Goal: Task Accomplishment & Management: Manage account settings

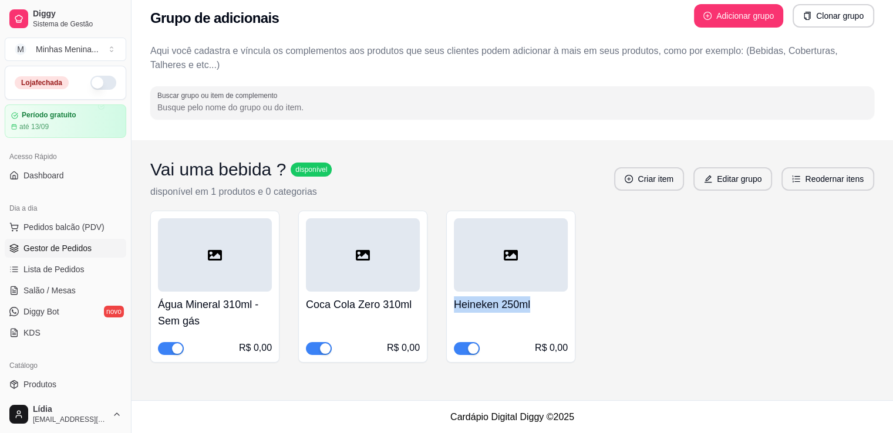
scroll to position [137, 0]
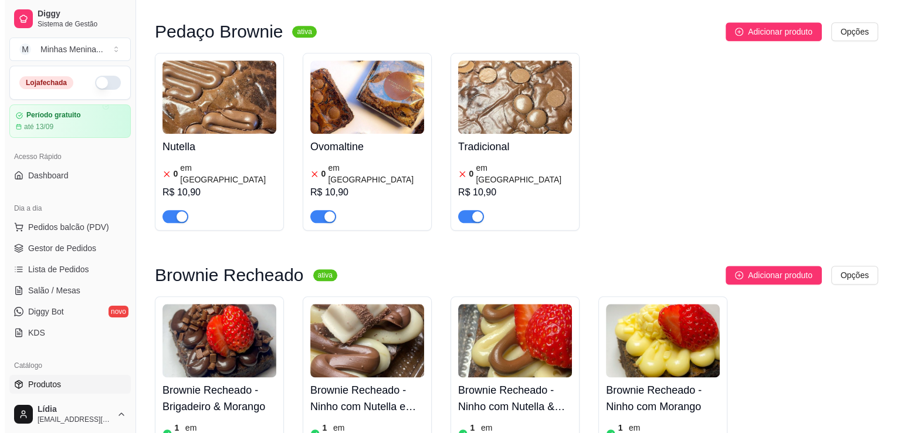
scroll to position [1643, 0]
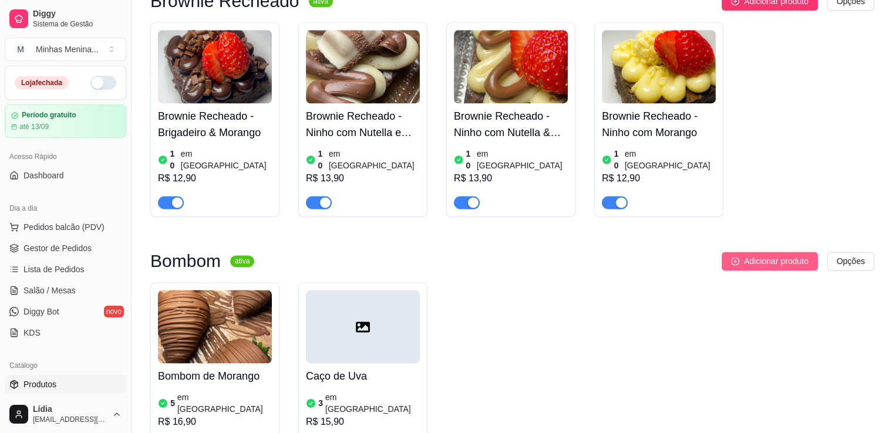
click at [800, 255] on span "Adicionar produto" at bounding box center [776, 261] width 65 height 13
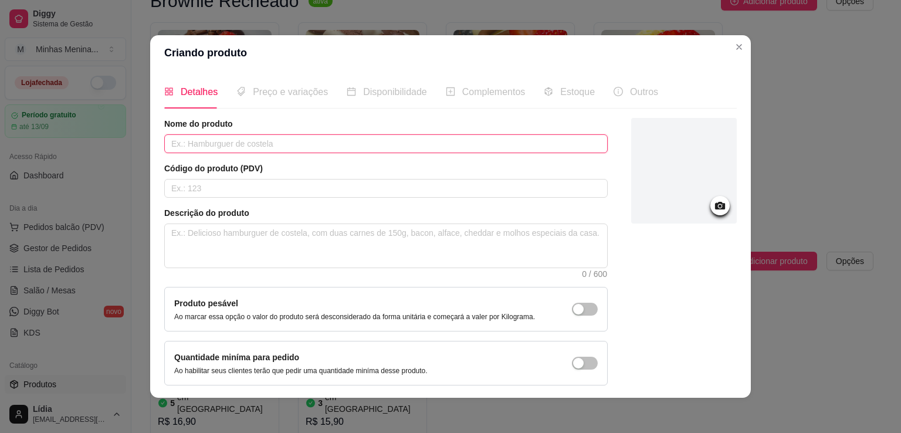
click at [254, 148] on input "text" at bounding box center [386, 143] width 444 height 19
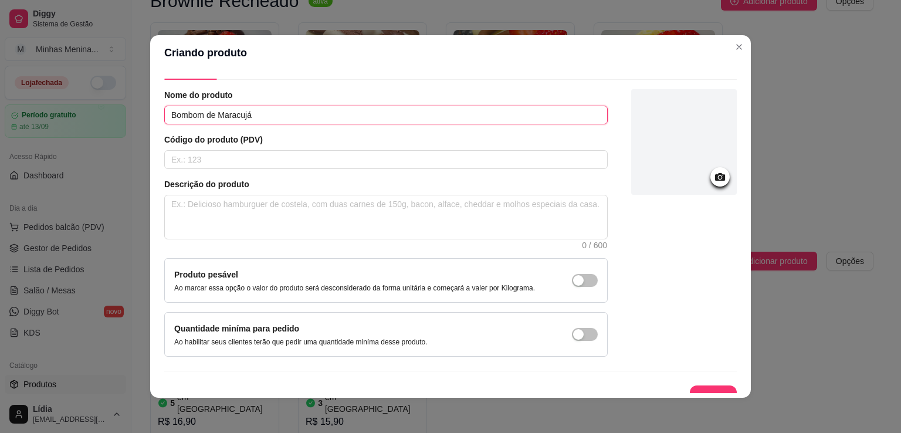
scroll to position [43, 0]
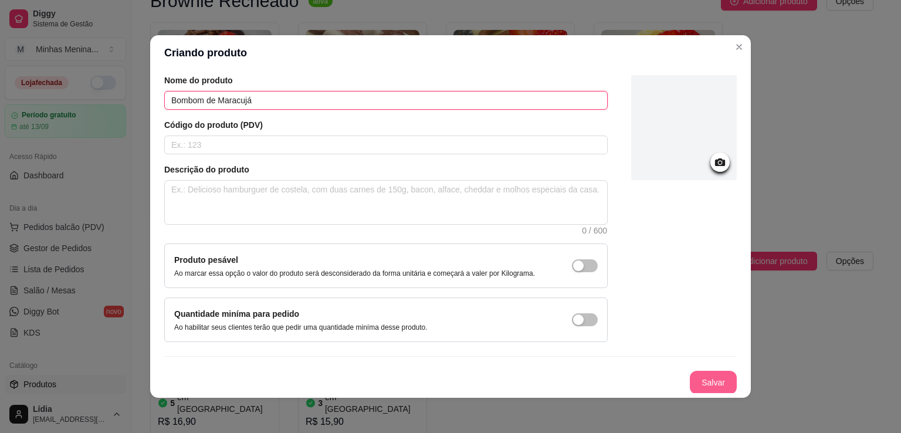
type input "Bombom de Maracujá"
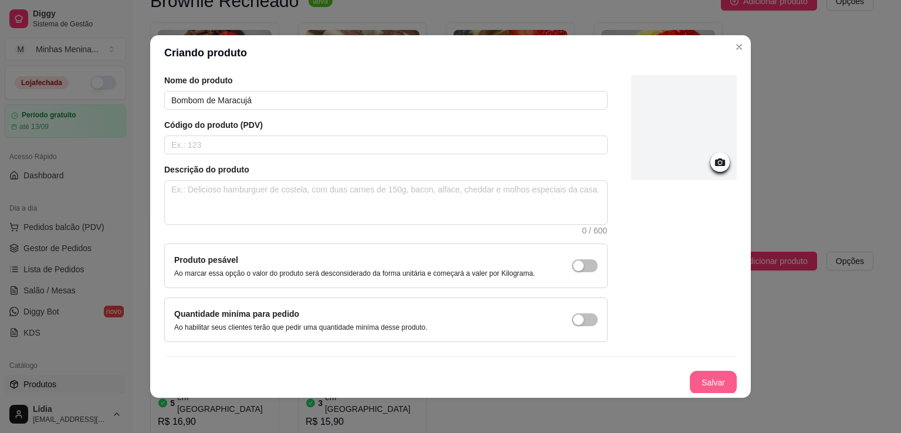
click at [693, 386] on button "Salvar" at bounding box center [713, 382] width 47 height 23
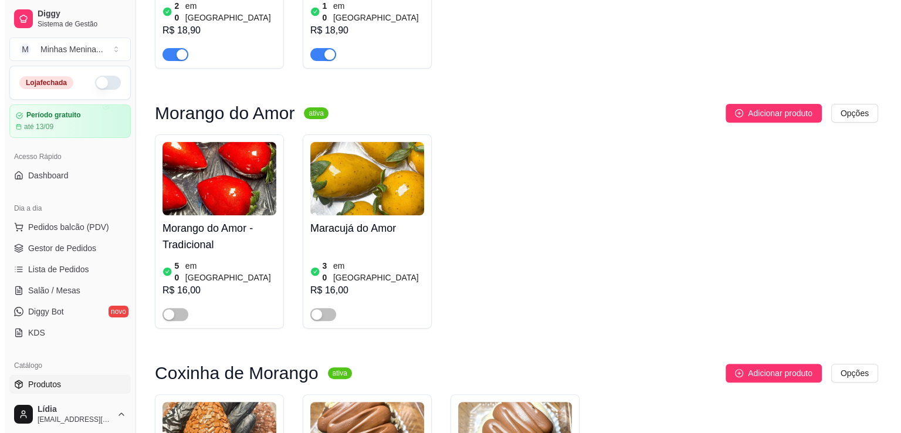
scroll to position [0, 0]
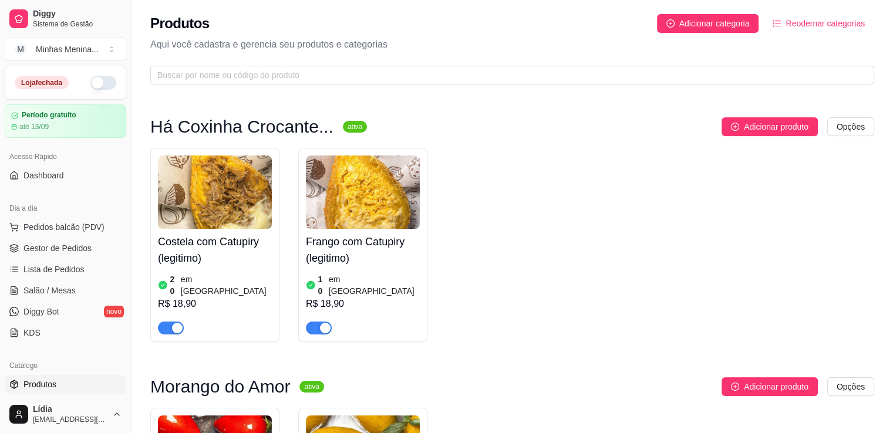
click at [842, 23] on span "Reodernar categorias" at bounding box center [824, 23] width 79 height 13
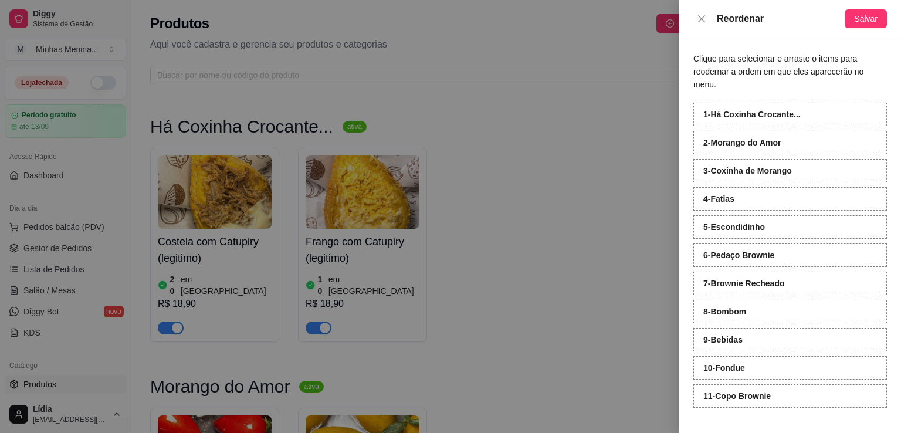
click at [610, 146] on div at bounding box center [450, 216] width 901 height 433
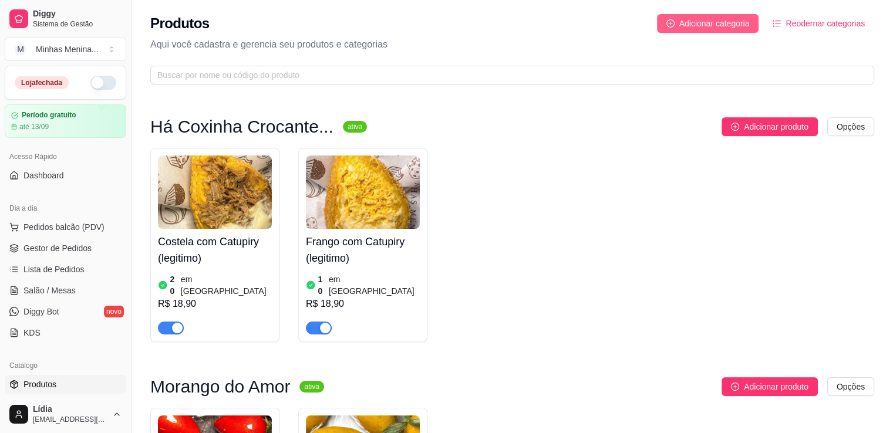
click at [707, 29] on span "Adicionar categoria" at bounding box center [714, 23] width 70 height 13
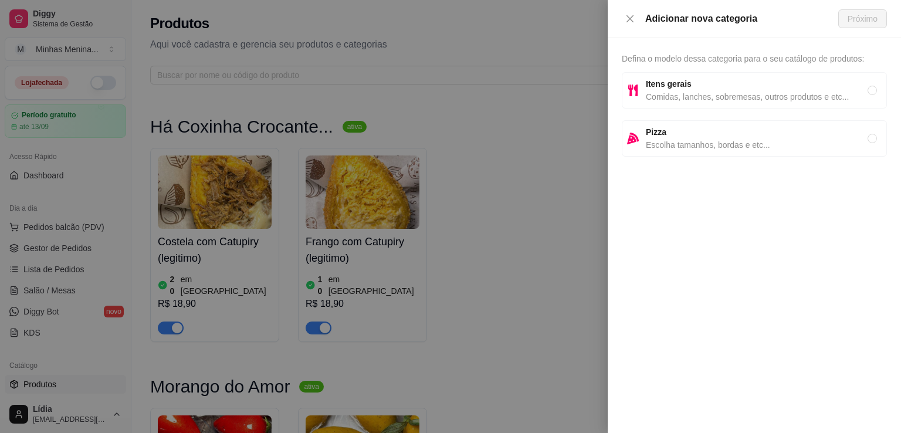
click at [717, 82] on span "Itens gerais" at bounding box center [757, 83] width 222 height 13
radio input "true"
click at [876, 17] on span "Próximo" at bounding box center [863, 18] width 30 height 13
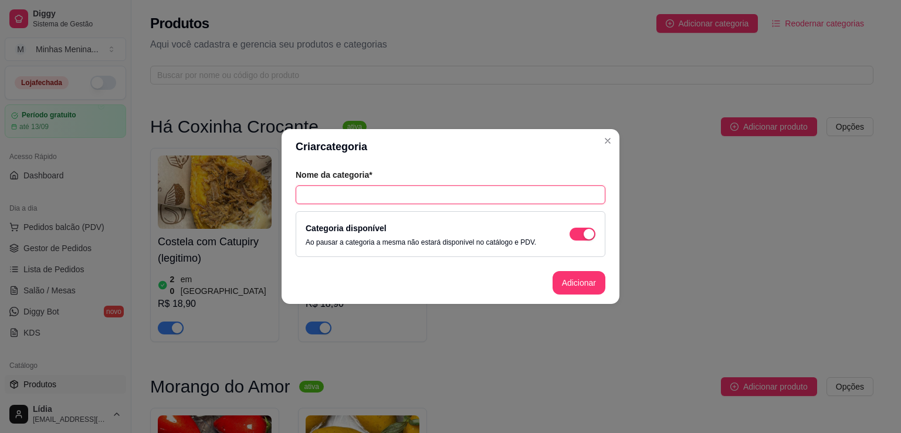
click at [371, 191] on input "text" at bounding box center [451, 194] width 310 height 19
type input "O"
type input "Mais vendidos"
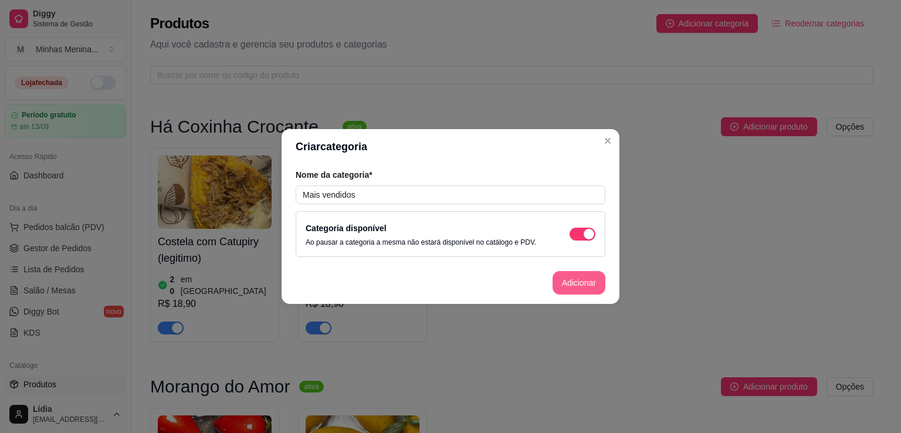
click at [583, 282] on button "Adicionar" at bounding box center [579, 282] width 53 height 23
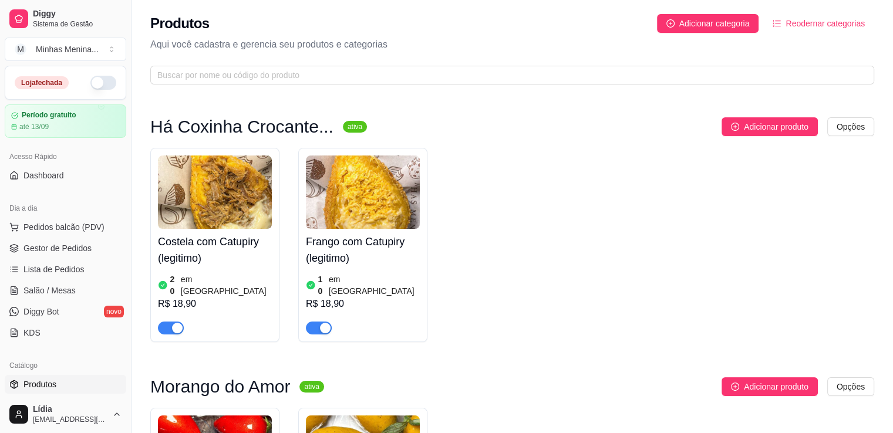
click at [816, 17] on span "Reodernar categorias" at bounding box center [824, 23] width 79 height 13
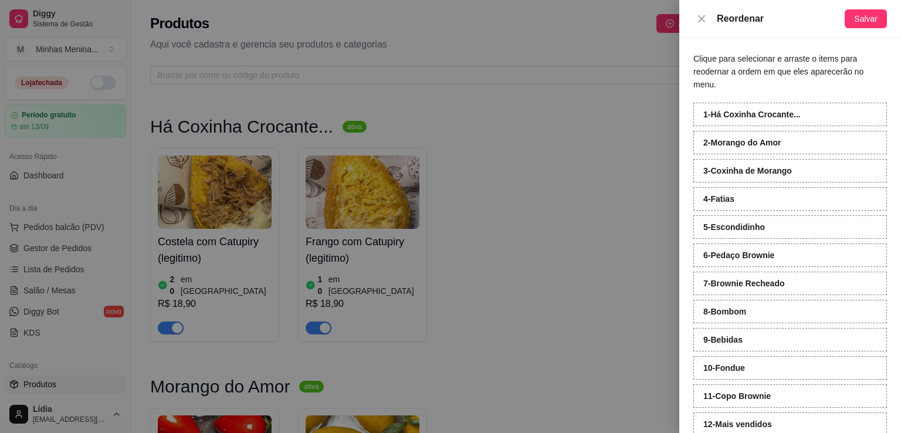
scroll to position [19, 0]
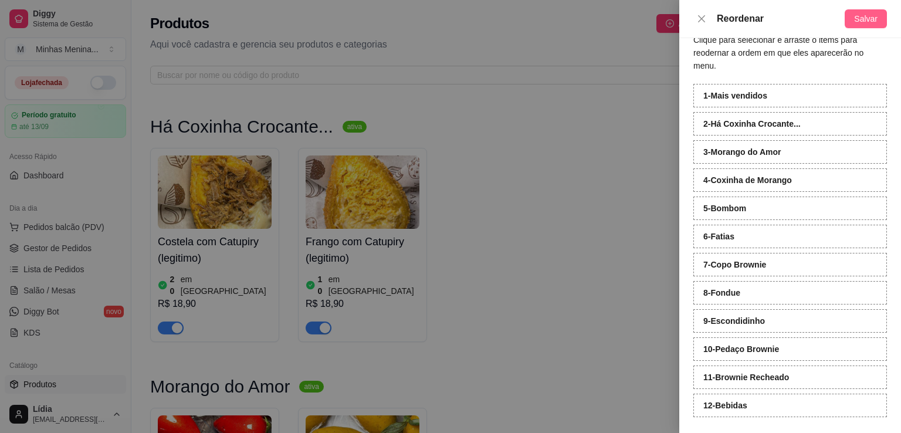
click at [861, 18] on span "Salvar" at bounding box center [866, 18] width 23 height 13
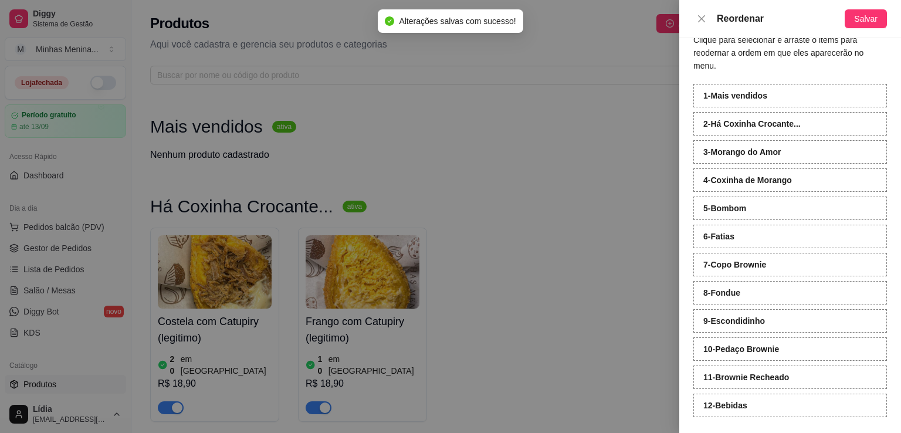
click at [594, 155] on div at bounding box center [450, 216] width 901 height 433
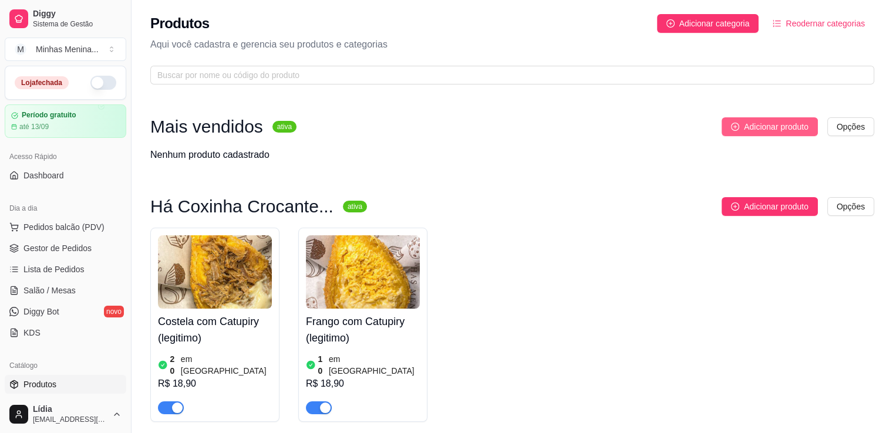
click at [772, 129] on span "Adicionar produto" at bounding box center [776, 126] width 65 height 13
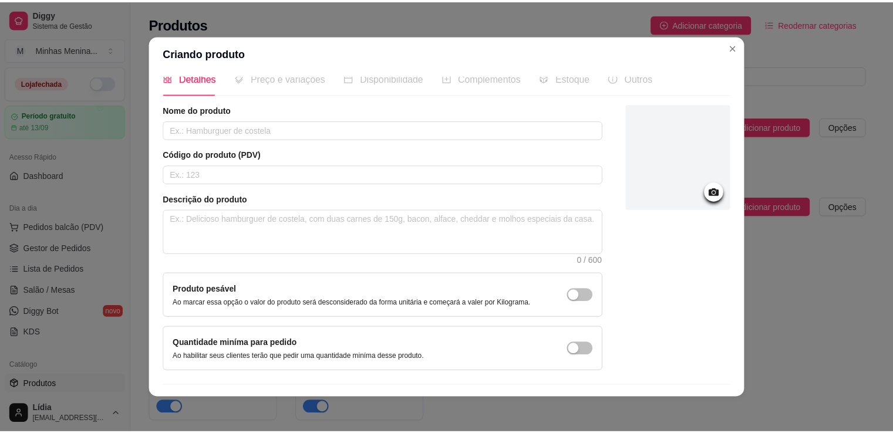
scroll to position [0, 0]
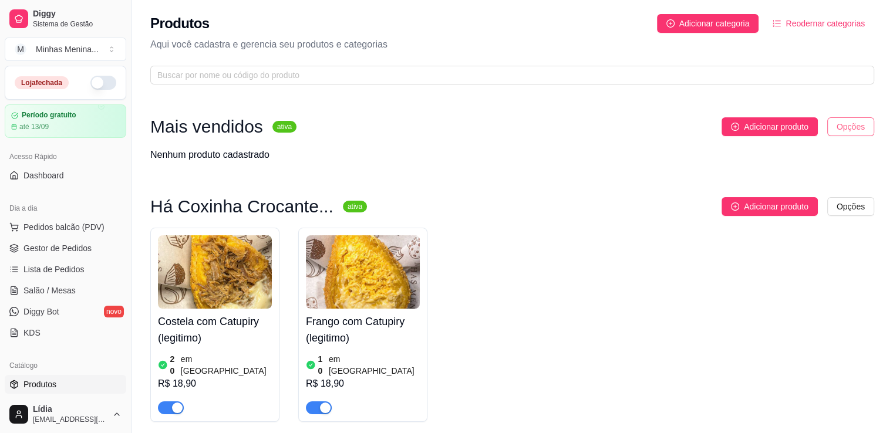
click at [857, 130] on html "Diggy Sistema de Gestão M Minhas Menina ... Loja fechada Período gratuito até 1…" at bounding box center [446, 216] width 893 height 433
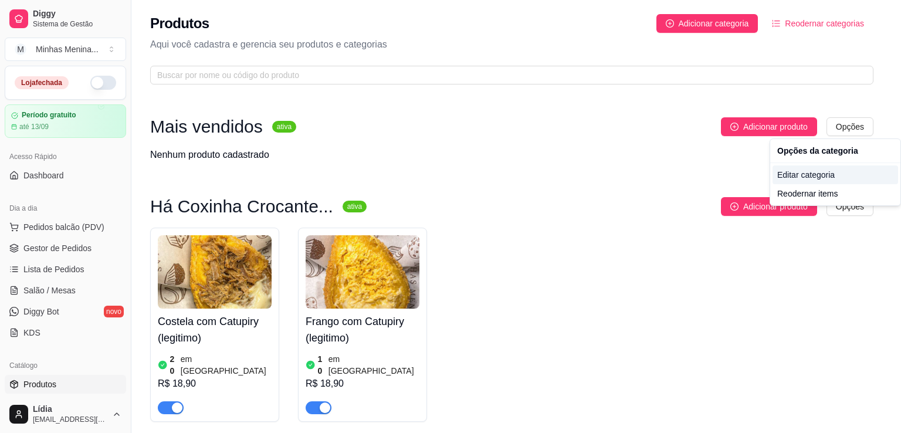
click at [832, 174] on div "Editar categoria" at bounding box center [836, 175] width 126 height 19
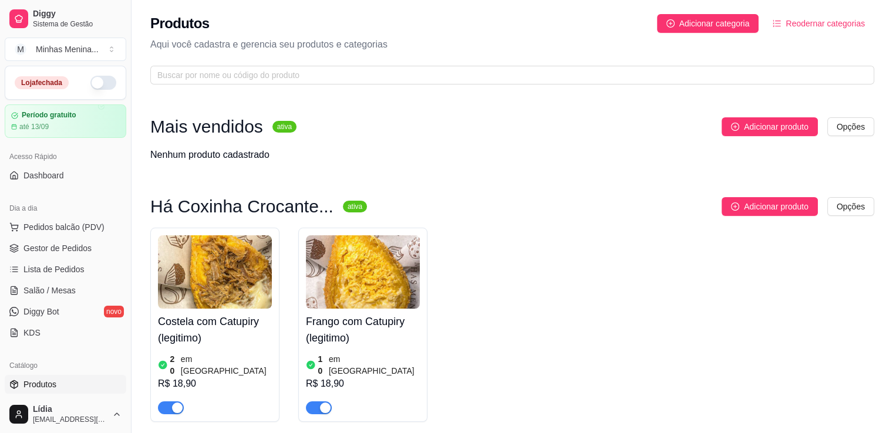
click at [222, 300] on img at bounding box center [215, 271] width 114 height 73
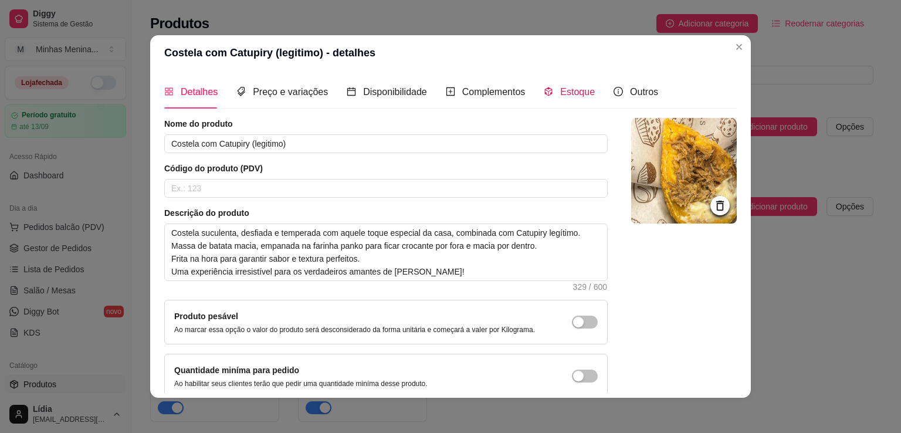
click at [572, 87] on span "Estoque" at bounding box center [577, 92] width 35 height 10
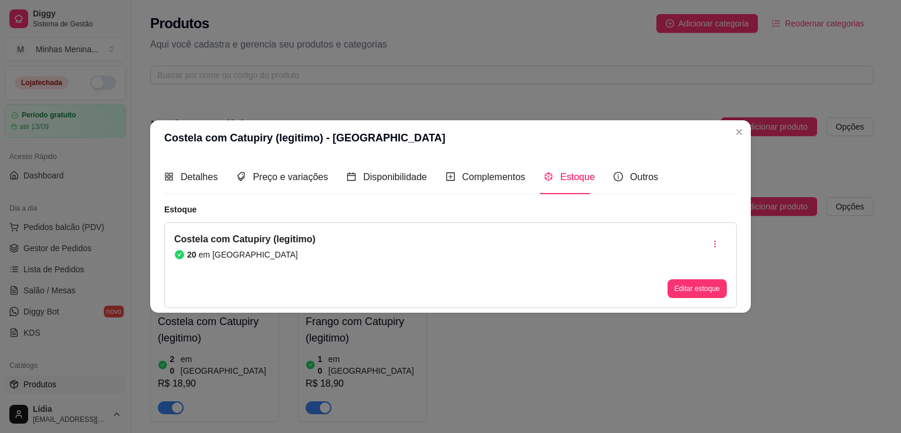
click at [321, 256] on div "Costela com Catupiry (legitimo) 20 em estoque Editar estoque" at bounding box center [450, 265] width 573 height 86
click at [196, 261] on div "Costela com Catupiry (legitimo) 20 em [GEOGRAPHIC_DATA]" at bounding box center [244, 265] width 141 height 66
click at [195, 256] on div "20 em [GEOGRAPHIC_DATA]" at bounding box center [244, 255] width 141 height 12
click at [188, 254] on article "20" at bounding box center [191, 255] width 9 height 12
click at [184, 252] on icon at bounding box center [179, 254] width 11 height 11
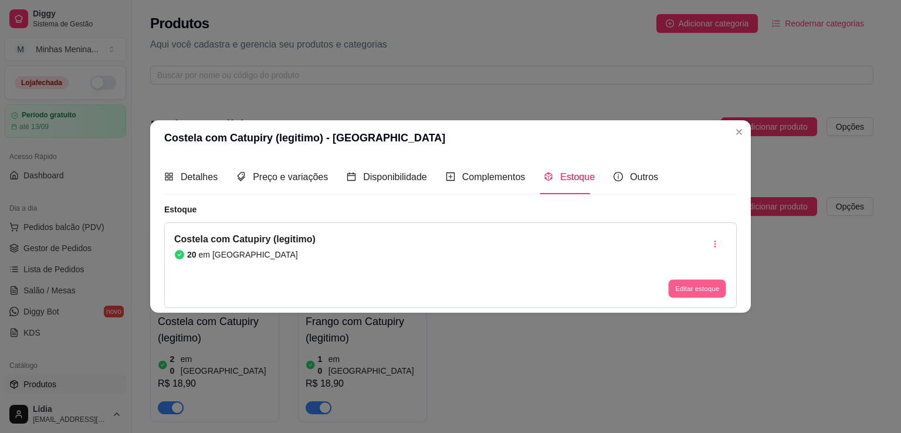
click at [682, 291] on button "Editar estoque" at bounding box center [697, 288] width 58 height 18
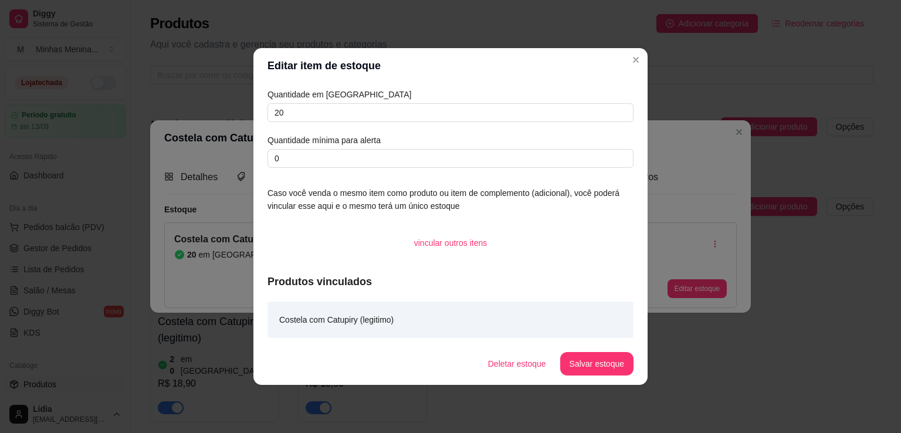
click at [313, 100] on article "Quantidade em [GEOGRAPHIC_DATA]" at bounding box center [451, 94] width 366 height 13
drag, startPoint x: 305, startPoint y: 104, endPoint x: 254, endPoint y: 118, distance: 52.8
click at [254, 118] on div "Quantidade em estoque 20 Quantidade mínima para alerta 0 Caso você venda o mesm…" at bounding box center [451, 212] width 394 height 259
type input "10"
click at [592, 355] on button "Salvar estoque" at bounding box center [597, 364] width 72 height 23
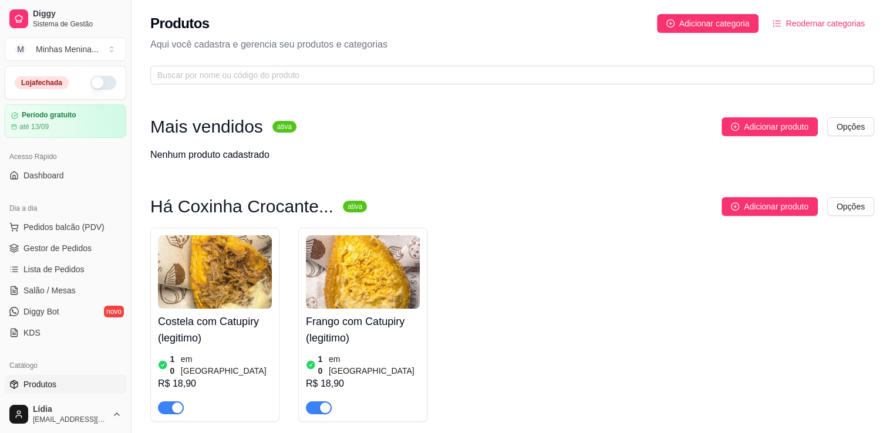
scroll to position [273, 0]
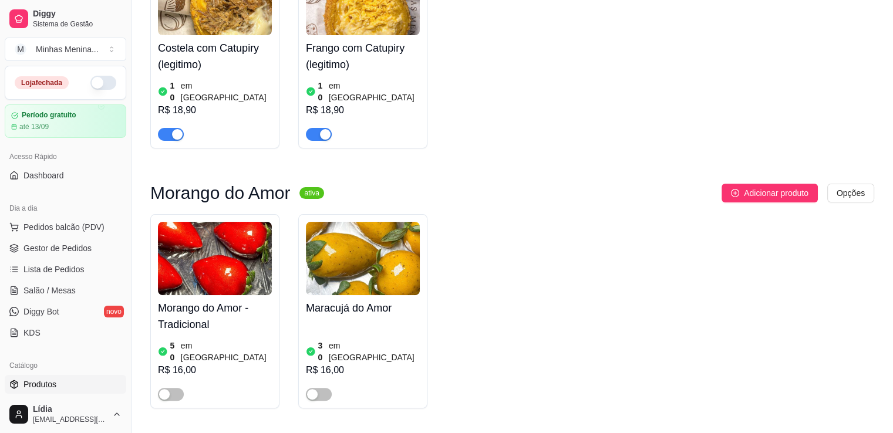
click at [197, 304] on h4 "Morango do Amor - Tradicional" at bounding box center [215, 316] width 114 height 33
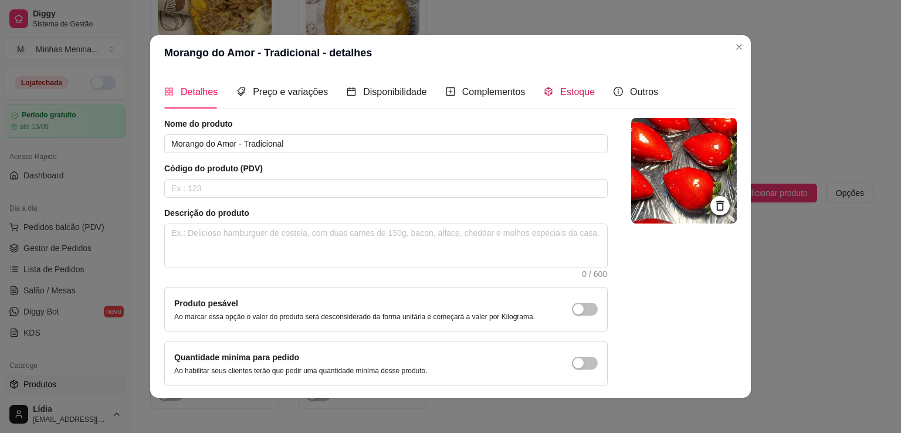
click at [572, 95] on span "Estoque" at bounding box center [577, 92] width 35 height 10
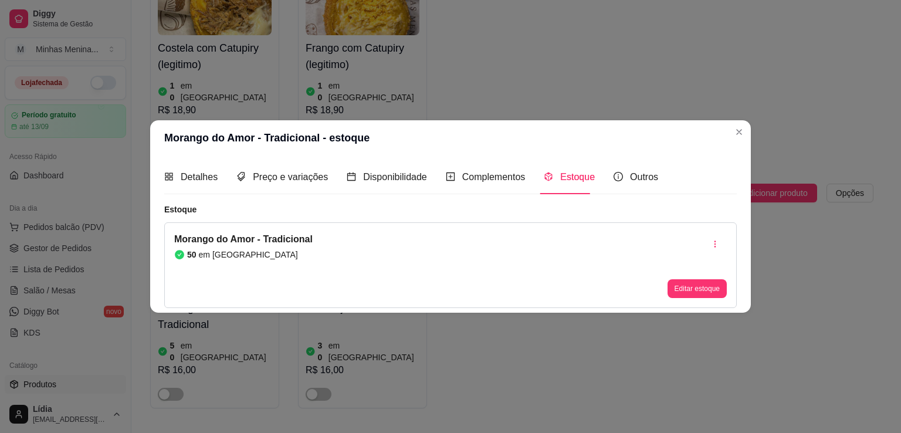
click at [219, 249] on article "em [GEOGRAPHIC_DATA]" at bounding box center [248, 255] width 99 height 12
click at [225, 255] on article "em [GEOGRAPHIC_DATA]" at bounding box center [248, 255] width 99 height 12
click at [681, 279] on button "Editar estoque" at bounding box center [697, 288] width 58 height 18
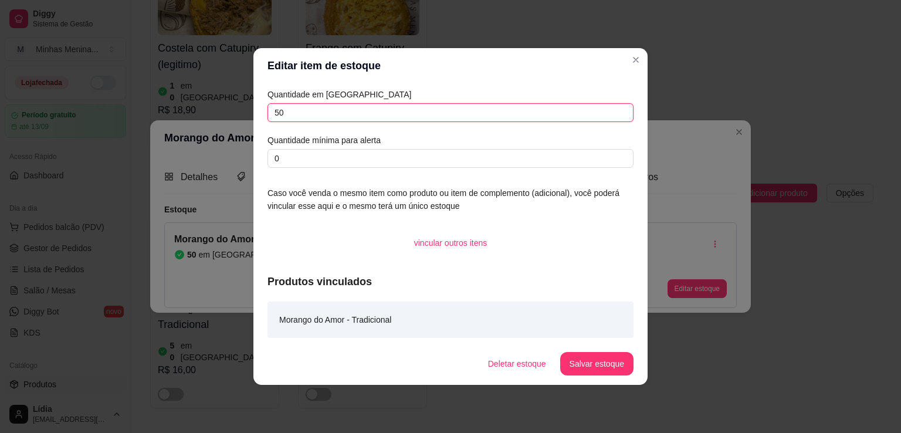
drag, startPoint x: 320, startPoint y: 116, endPoint x: 174, endPoint y: 115, distance: 146.7
click at [174, 115] on div "Editar item de estoque Quantidade em estoque 50 Quantidade mínima para alerta 0…" at bounding box center [450, 216] width 901 height 433
type input "15"
click at [595, 357] on button "Salvar estoque" at bounding box center [596, 363] width 73 height 23
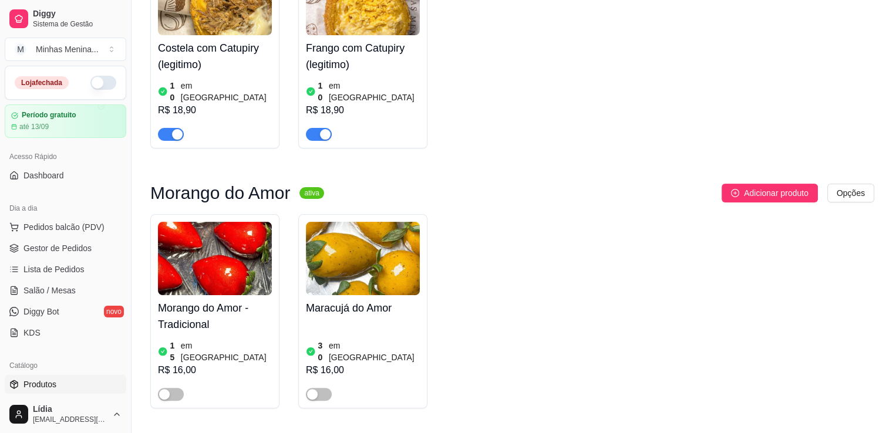
click at [399, 257] on img at bounding box center [363, 258] width 114 height 73
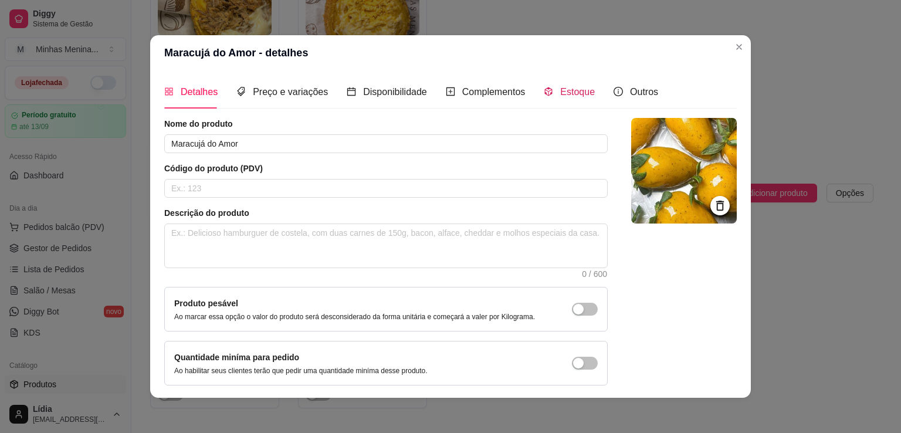
click at [579, 91] on span "Estoque" at bounding box center [577, 92] width 35 height 10
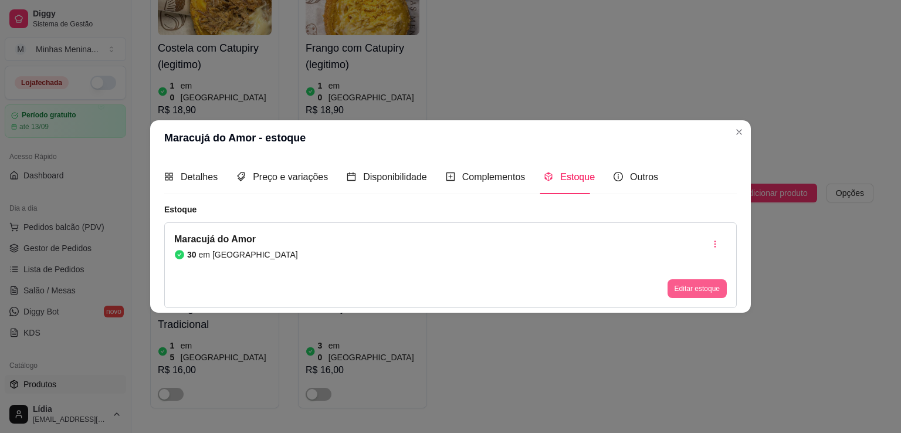
click at [694, 289] on button "Editar estoque" at bounding box center [697, 288] width 59 height 19
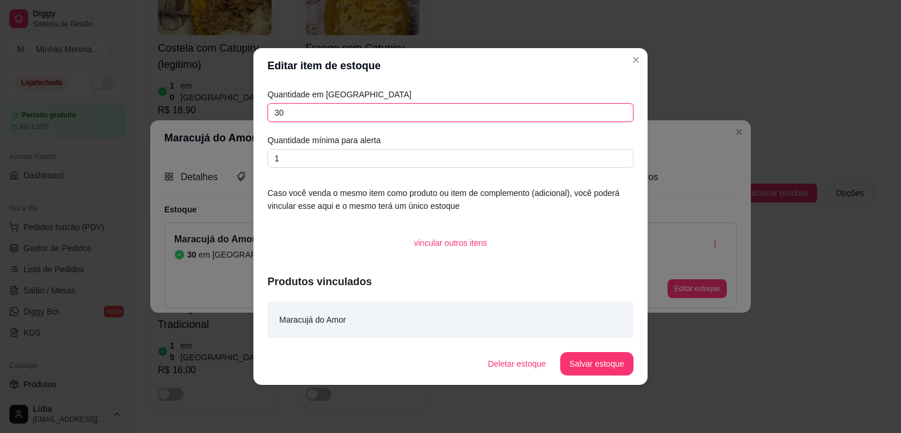
drag, startPoint x: 327, startPoint y: 116, endPoint x: 204, endPoint y: 116, distance: 122.7
click at [204, 116] on div "Editar item de estoque Quantidade em estoque 30 Quantidade mínima para alerta 1…" at bounding box center [450, 216] width 901 height 433
type input "10"
click at [586, 364] on button "Salvar estoque" at bounding box center [596, 363] width 73 height 23
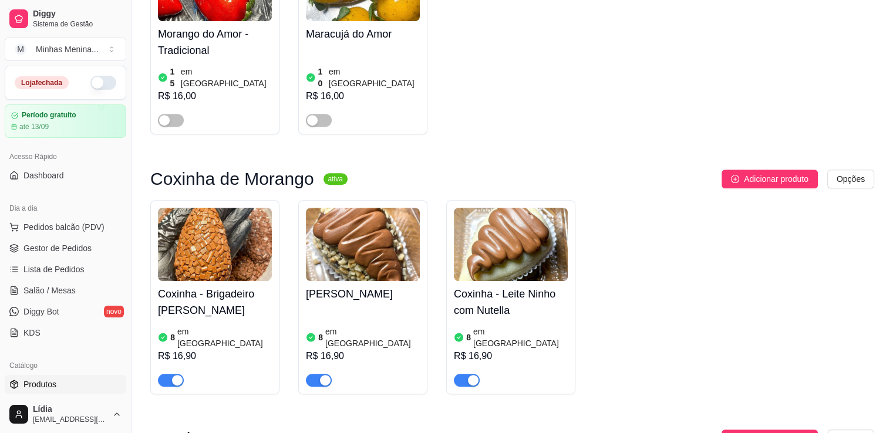
scroll to position [822, 0]
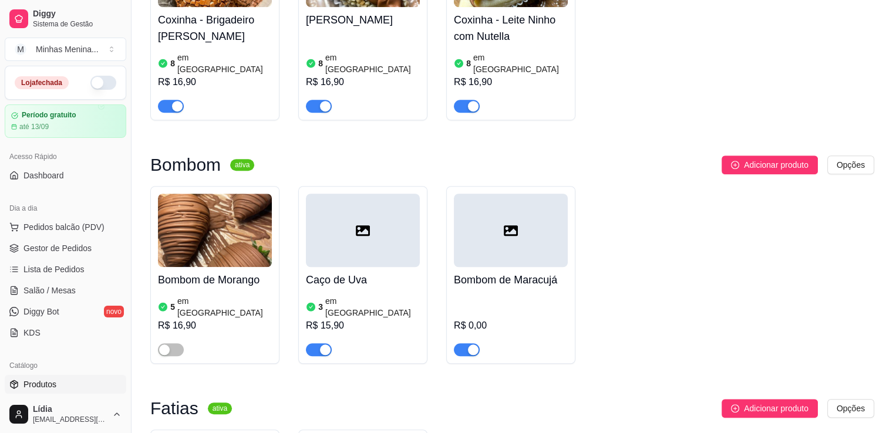
click at [469, 226] on div at bounding box center [511, 230] width 114 height 73
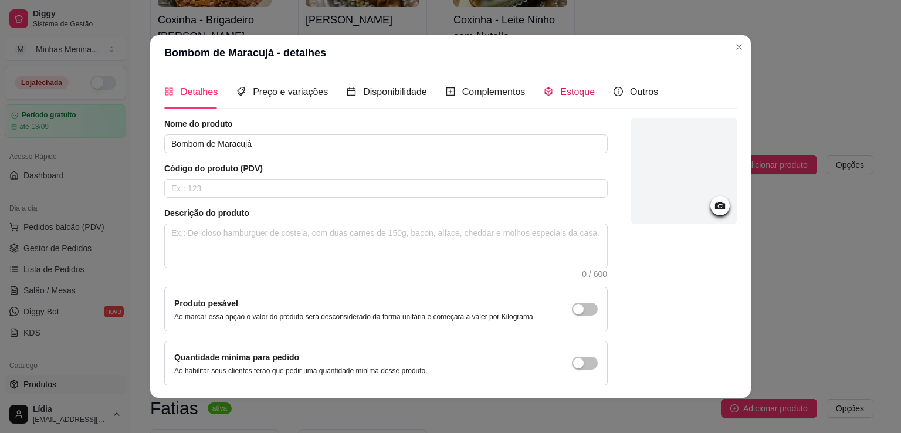
click at [563, 99] on div "Estoque" at bounding box center [569, 92] width 51 height 15
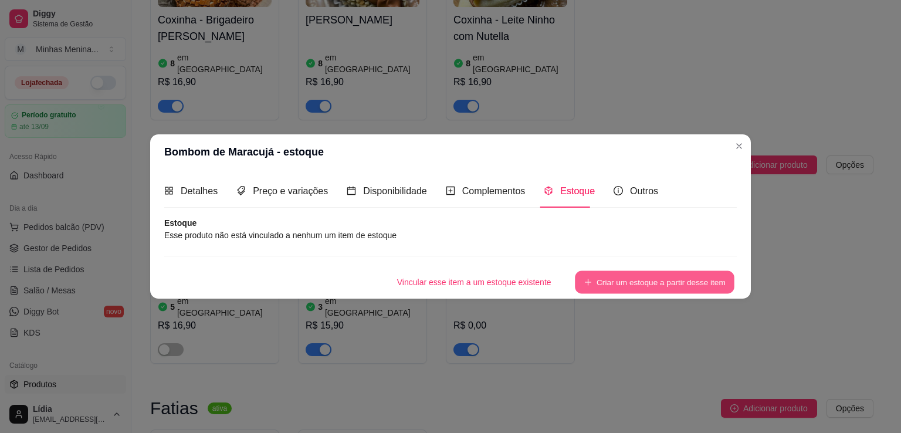
click at [622, 293] on button "Criar um estoque a partir desse item" at bounding box center [655, 282] width 160 height 23
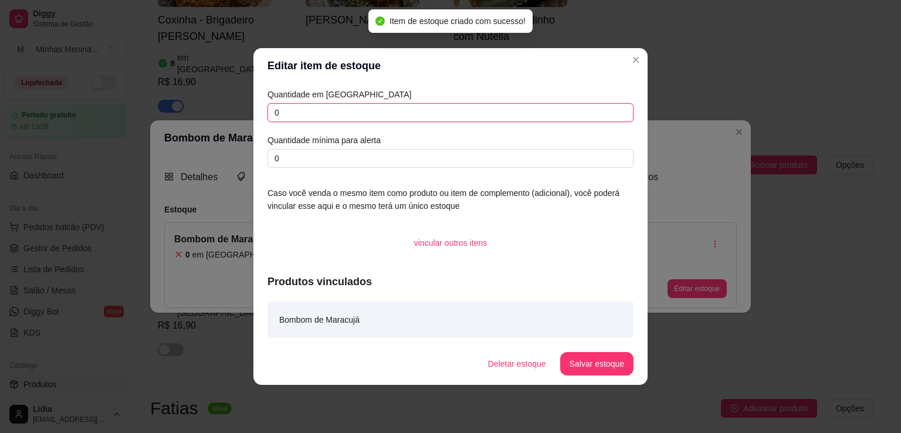
drag, startPoint x: 331, startPoint y: 114, endPoint x: 171, endPoint y: 116, distance: 159.6
click at [171, 116] on div "Editar item de estoque Quantidade em estoque 0 Quantidade mínima para alerta 0 …" at bounding box center [450, 216] width 901 height 433
type input "4"
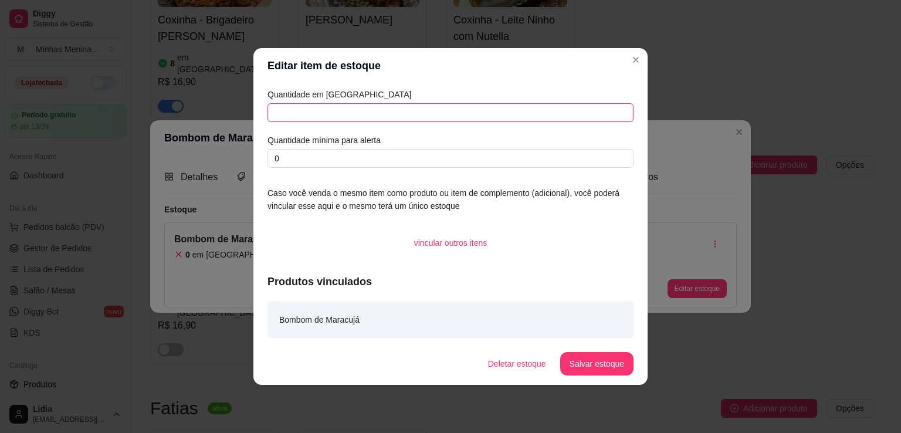
type input "5"
type input "4"
click at [589, 357] on button "Salvar estoque" at bounding box center [596, 363] width 73 height 23
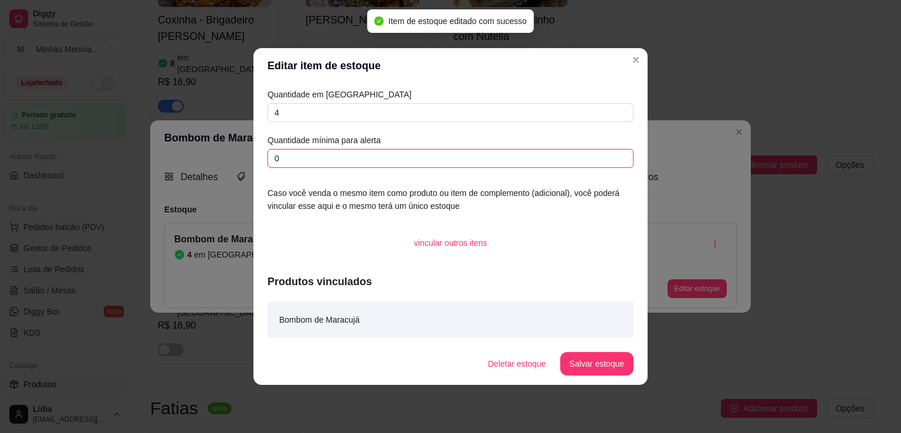
drag, startPoint x: 444, startPoint y: 158, endPoint x: 6, endPoint y: 152, distance: 437.3
click at [7, 153] on div "Editar item de estoque Quantidade em estoque 4 Quantidade mínima para alerta 0 …" at bounding box center [450, 216] width 901 height 433
type input "1"
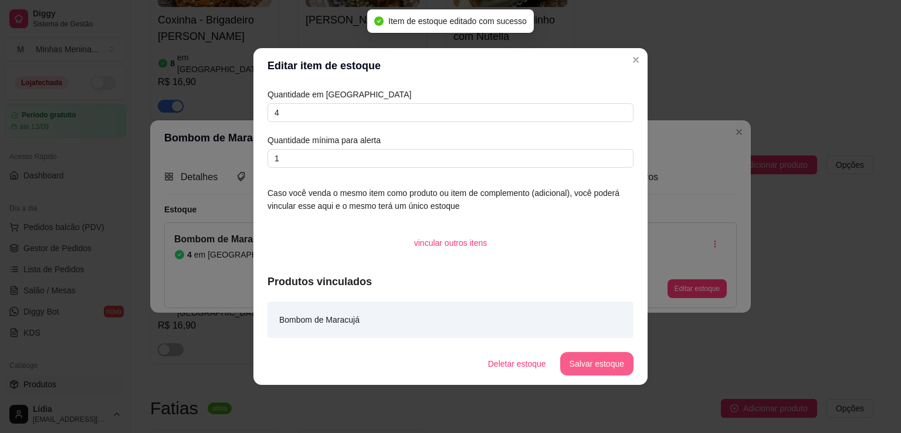
click at [572, 371] on button "Salvar estoque" at bounding box center [596, 363] width 73 height 23
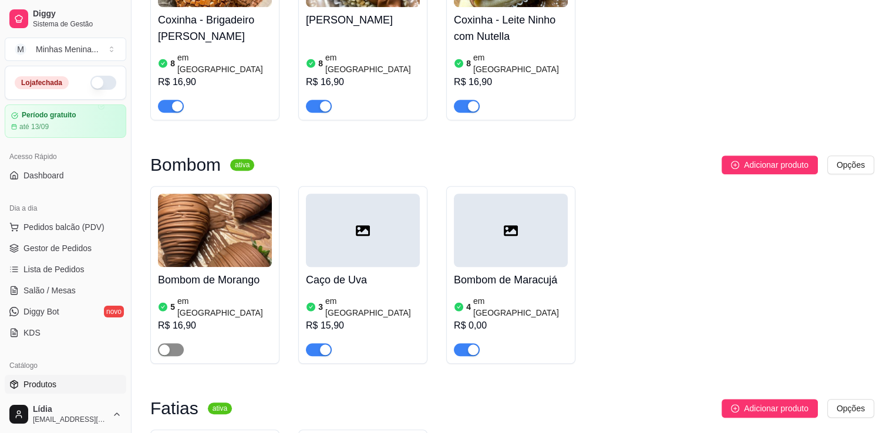
click at [177, 343] on span "button" at bounding box center [171, 349] width 26 height 13
click at [178, 343] on span "button" at bounding box center [171, 349] width 26 height 13
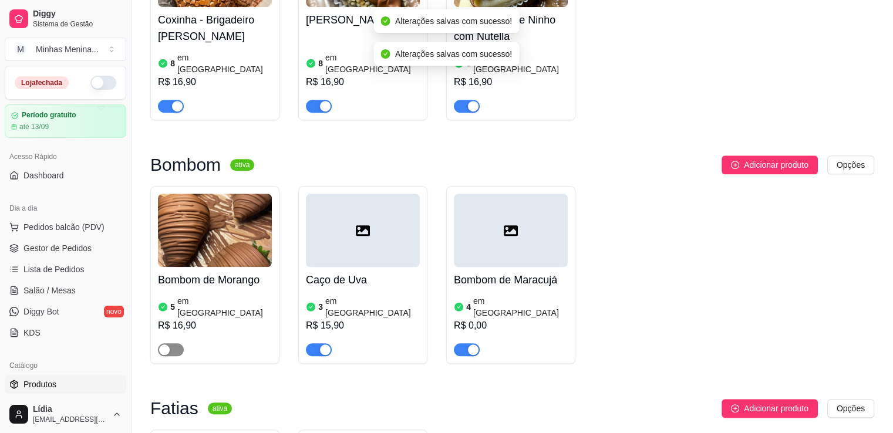
click at [166, 343] on span "button" at bounding box center [171, 349] width 26 height 13
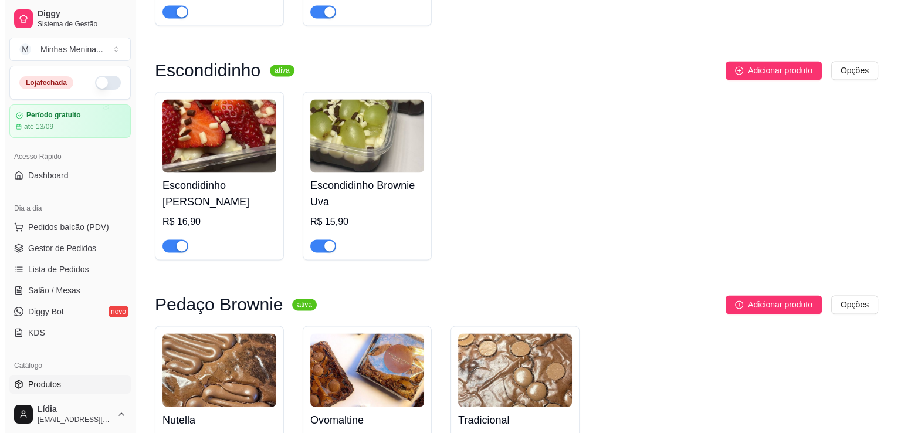
scroll to position [1324, 0]
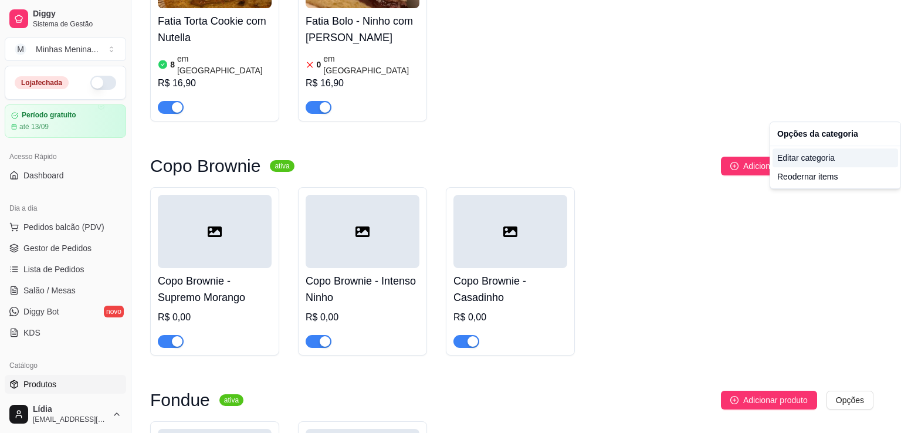
click at [843, 155] on div "Editar categoria" at bounding box center [836, 157] width 126 height 19
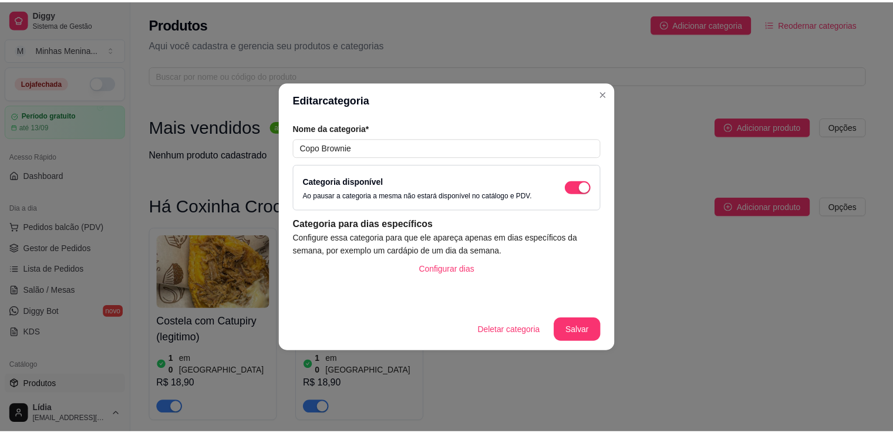
scroll to position [1218, 0]
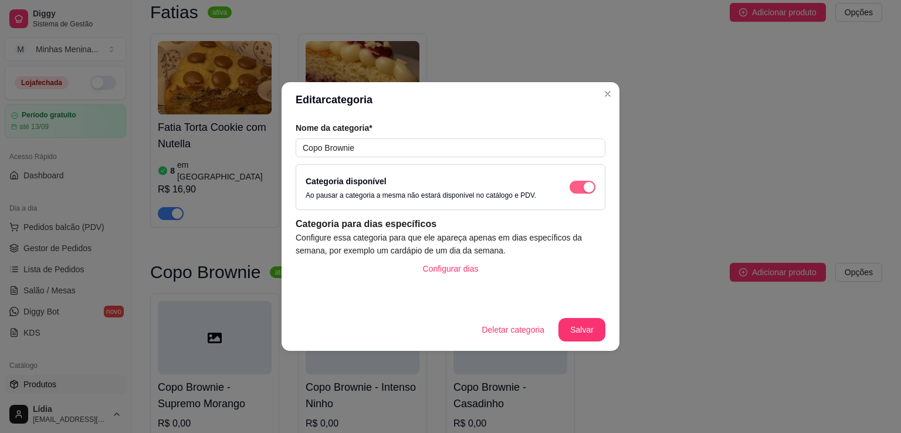
click at [587, 184] on div "button" at bounding box center [589, 187] width 11 height 11
click at [587, 320] on button "Salvar" at bounding box center [582, 330] width 46 height 23
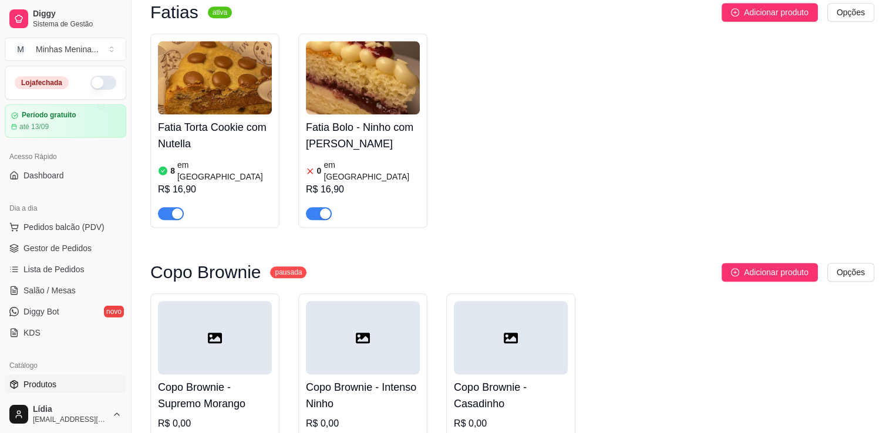
scroll to position [944, 0]
